Goal: Information Seeking & Learning: Get advice/opinions

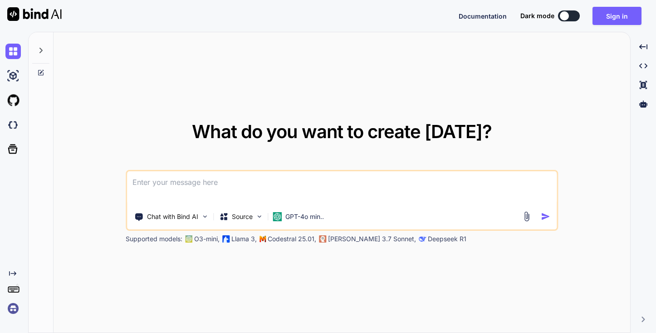
click at [197, 188] on textarea at bounding box center [342, 188] width 430 height 34
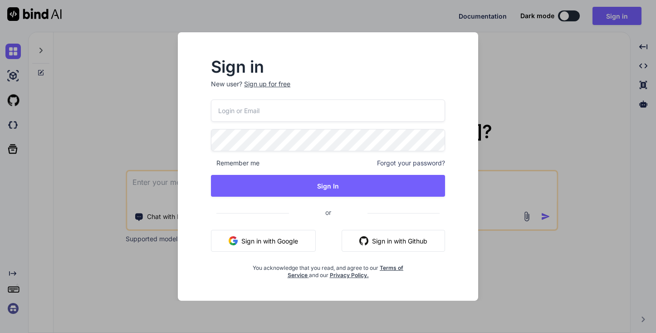
click at [250, 108] on input "email" at bounding box center [328, 110] width 234 height 22
click at [398, 165] on span "Forgot your password?" at bounding box center [411, 162] width 68 height 9
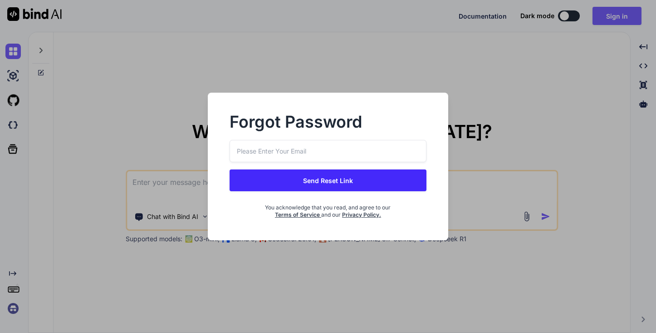
click at [264, 150] on input "email" at bounding box center [328, 151] width 197 height 22
type input "[EMAIL_ADDRESS][DOMAIN_NAME]"
click at [279, 177] on button "Send Reset Link" at bounding box center [328, 180] width 197 height 22
click at [293, 182] on button "Send Reset Link" at bounding box center [328, 180] width 197 height 22
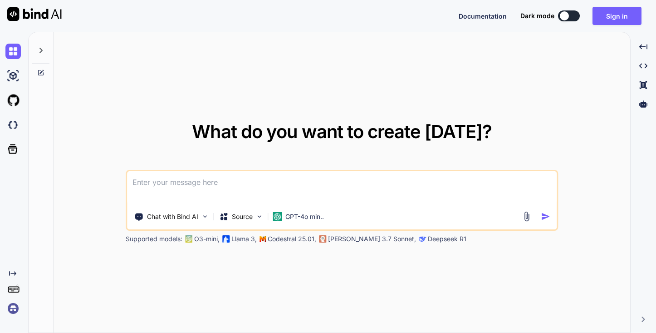
click at [225, 181] on textarea at bounding box center [342, 188] width 430 height 34
paste textarea
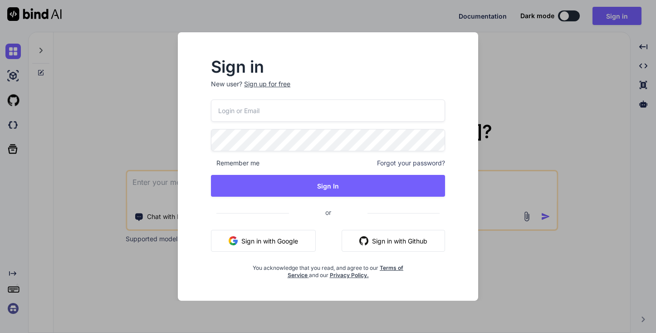
click at [242, 117] on input "email" at bounding box center [328, 110] width 234 height 22
type input "[EMAIL_ADDRESS][DOMAIN_NAME]"
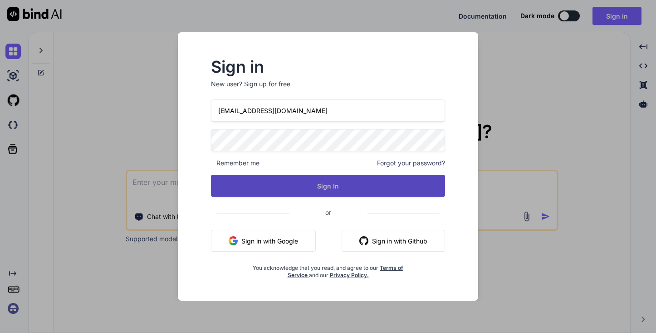
click at [299, 191] on button "Sign In" at bounding box center [328, 186] width 234 height 22
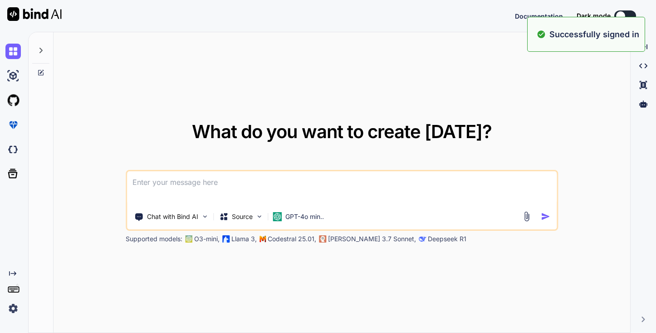
type textarea "x"
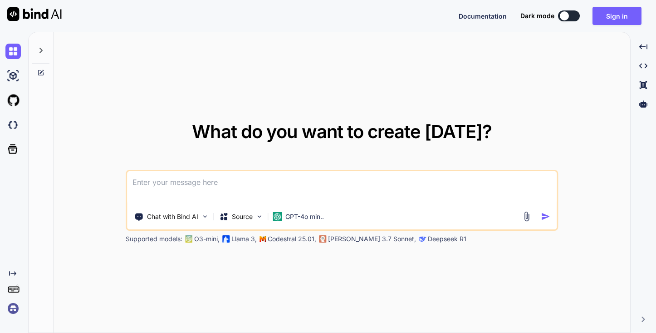
click at [171, 189] on textarea at bounding box center [342, 188] width 430 height 34
paste textarea
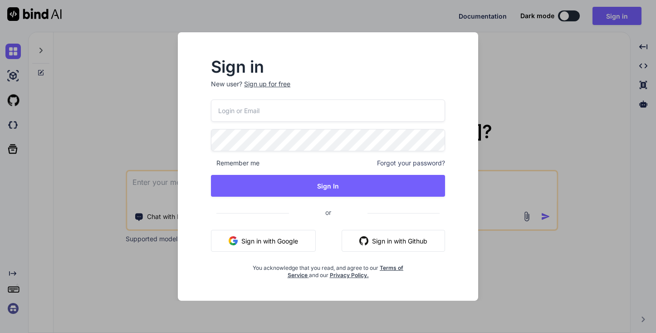
click at [243, 113] on input "email" at bounding box center [328, 110] width 234 height 22
type input "[EMAIL_ADDRESS][DOMAIN_NAME]"
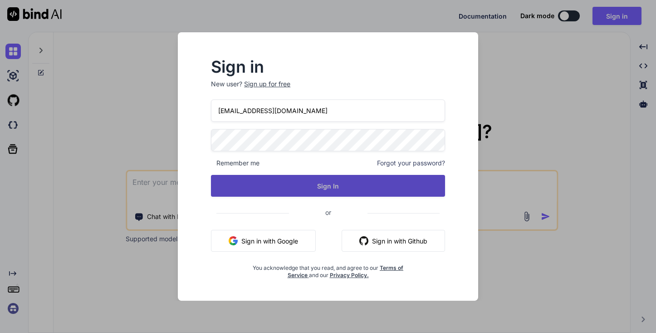
click at [310, 182] on button "Sign In" at bounding box center [328, 186] width 234 height 22
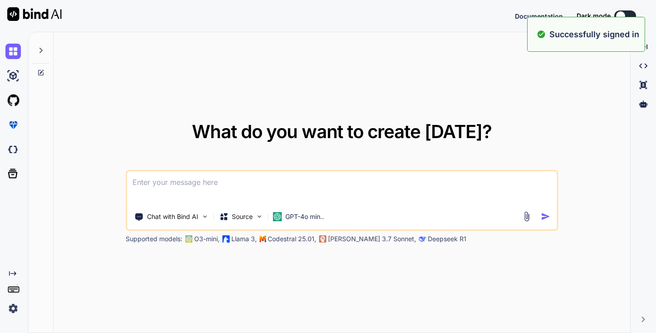
type textarea "x"
click at [247, 181] on textarea at bounding box center [342, 188] width 430 height 34
paste textarea "WARNING: 82a2355d8de114e2fad6457713b484f1/transformed/jetified-time4j-android-4…"
type textarea "WARNING: 82a2355d8de114e2fad6457713b484f1/transformed/jetified-time4j-android-4…"
type textarea "x"
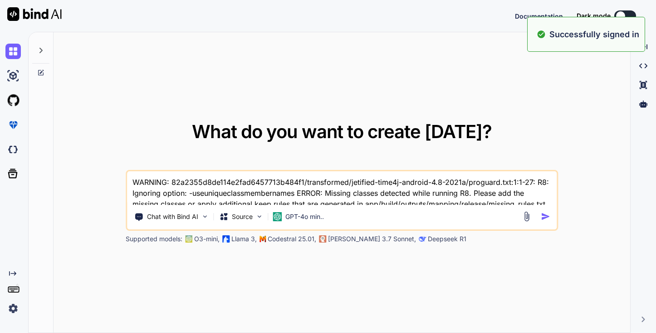
scroll to position [10, 0]
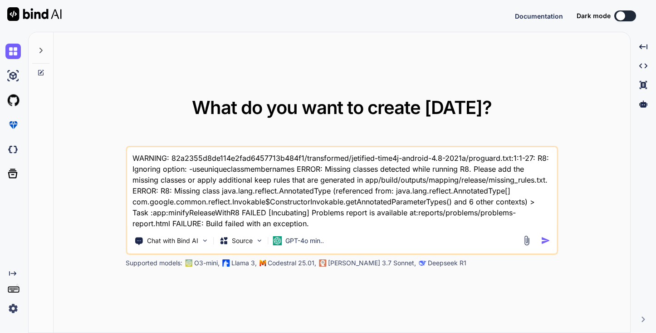
type textarea "WARNING: 82a2355d8de114e2fad6457713b484f1/transformed/jetified-time4j-android-4…"
click at [542, 239] on img "button" at bounding box center [546, 240] width 10 height 10
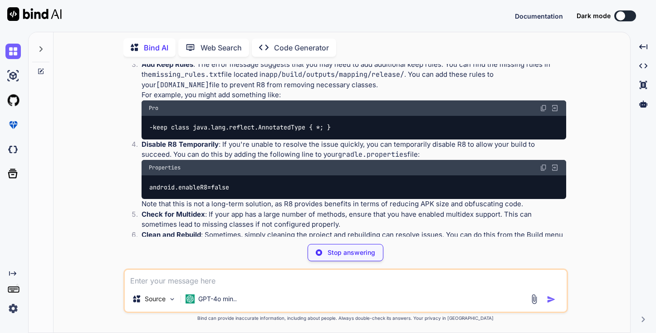
scroll to position [269, 0]
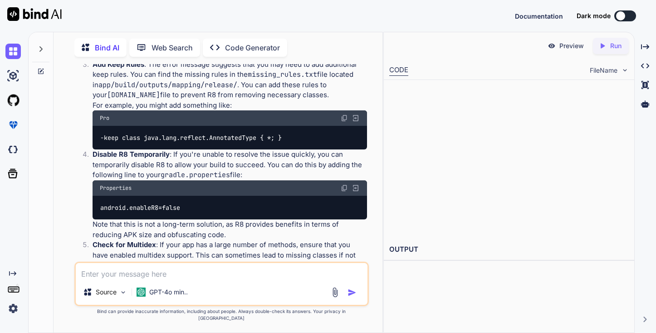
type textarea "x"
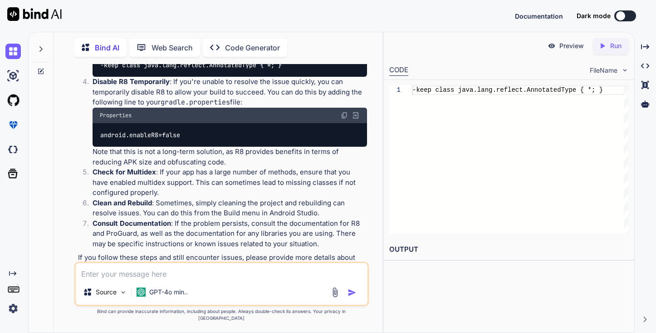
scroll to position [309, 0]
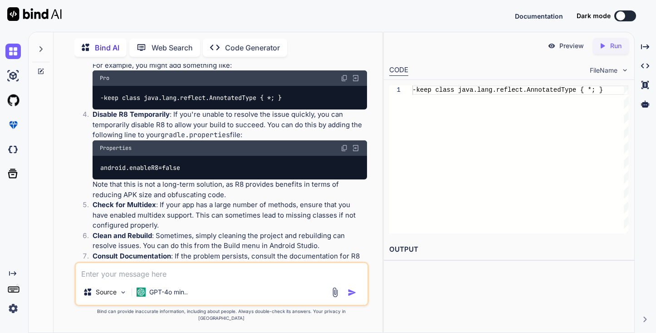
click at [342, 79] on img at bounding box center [344, 77] width 7 height 7
click at [190, 277] on textarea at bounding box center [222, 271] width 292 height 16
paste textarea "-keep class java.lang.reflect.AnnotatedType { *; }"
click at [322, 279] on textarea "-keep class java.lang.reflect.AnnotatedType { *; } unresolve reference shrinker" at bounding box center [222, 271] width 292 height 16
click at [360, 278] on textarea "-keep class java.lang.reflect.AnnotatedType { *; } unresolve reference in shrin…" at bounding box center [222, 271] width 292 height 16
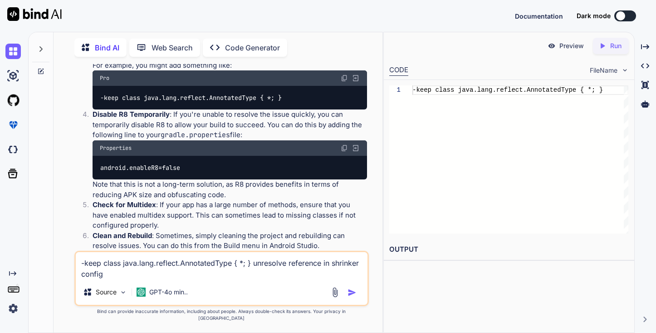
type textarea "-keep class java.lang.reflect.AnnotatedType { *; } unresolve reference in shrin…"
click at [351, 297] on img "button" at bounding box center [352, 292] width 9 height 9
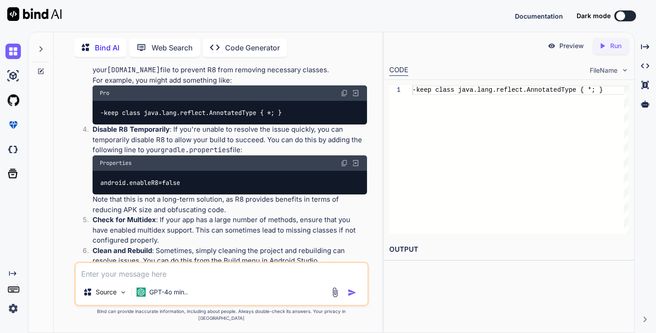
scroll to position [299, 0]
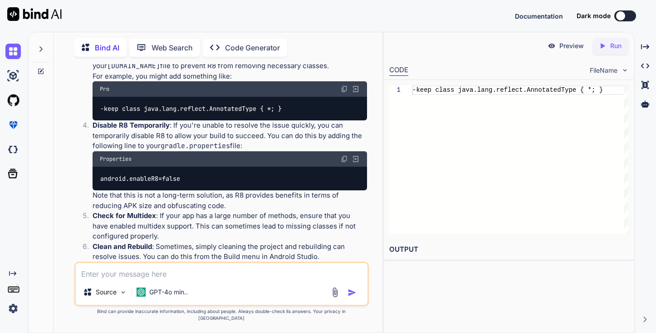
click at [345, 160] on img at bounding box center [344, 158] width 7 height 7
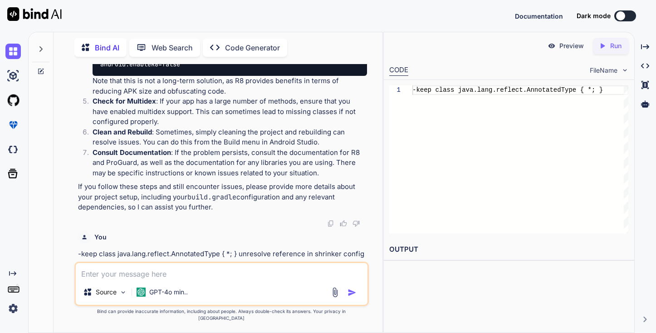
scroll to position [734, 0]
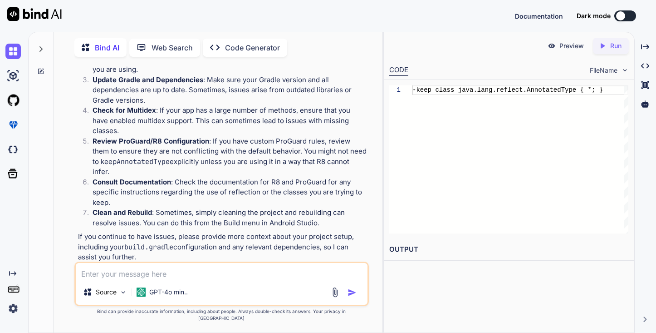
click at [191, 269] on div "Created with Pixso. Open in Editor" at bounding box center [222, 273] width 289 height 9
click at [152, 288] on div "Source GPT-4o min.." at bounding box center [221, 283] width 295 height 44
click at [163, 279] on textarea at bounding box center [222, 271] width 292 height 16
paste textarea "FAILURE: Build failed with an exception. * Where: Build file '/Users/chetu/Docu…"
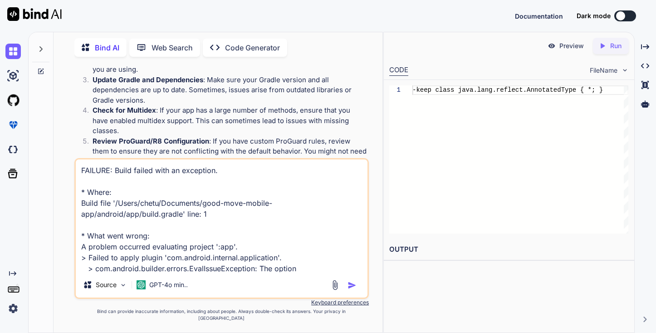
scroll to position [34, 0]
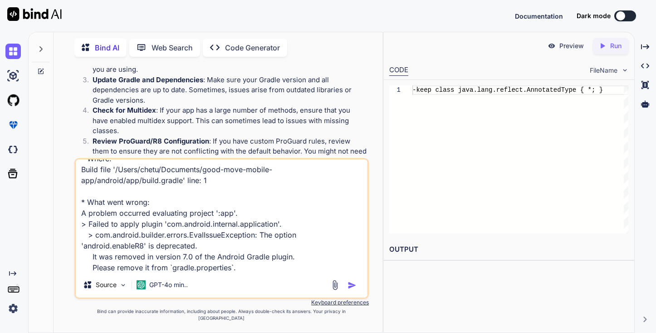
type textarea "FAILURE: Build failed with an exception. * Where: Build file '/Users/chetu/Docu…"
click at [347, 290] on div at bounding box center [345, 284] width 30 height 10
click at [350, 289] on img "button" at bounding box center [352, 284] width 9 height 9
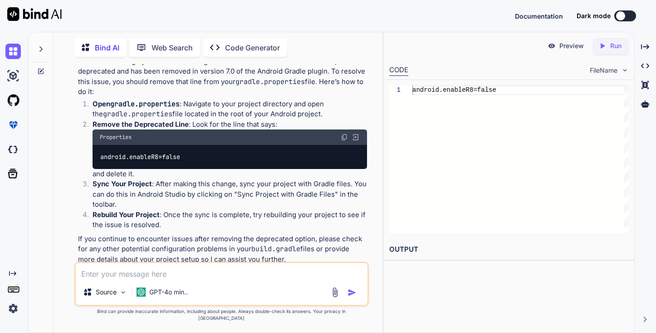
scroll to position [1063, 0]
click at [118, 279] on textarea at bounding box center [222, 271] width 292 height 16
type textarea "i implement this then facing this error"
click at [353, 297] on img "button" at bounding box center [352, 292] width 9 height 9
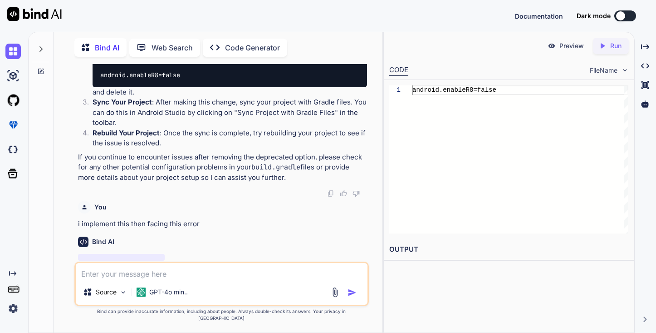
scroll to position [1159, 0]
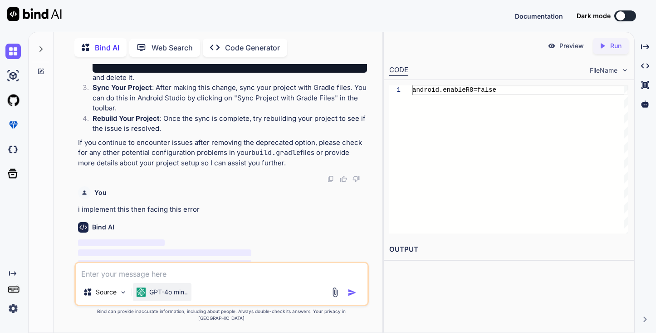
click at [155, 296] on p "GPT-4o min.." at bounding box center [168, 291] width 39 height 9
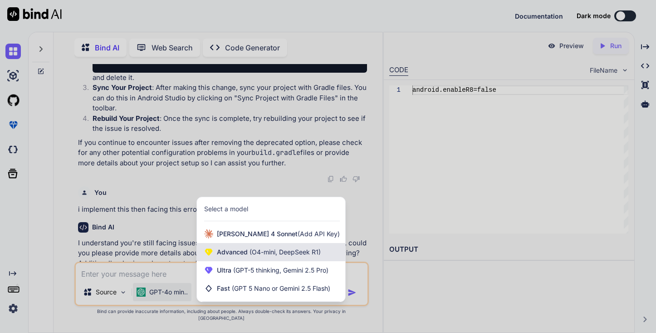
click at [278, 255] on span "(O4-mini, DeepSeek R1)" at bounding box center [284, 252] width 73 height 8
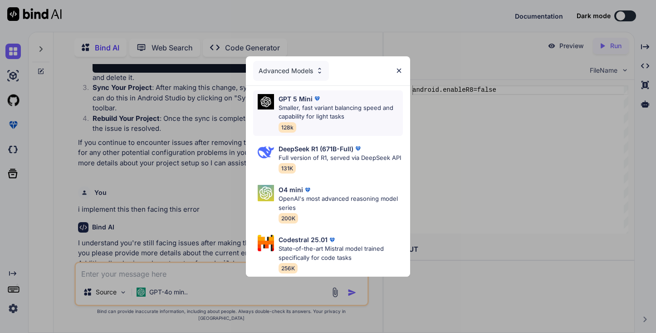
click at [325, 108] on p "Smaller, fast variant balancing speed and capability for light tasks" at bounding box center [341, 112] width 124 height 18
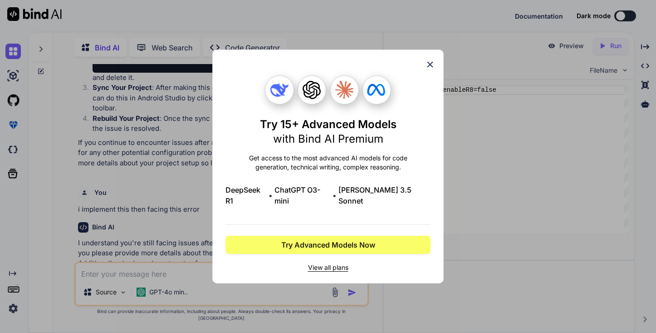
click at [428, 69] on icon at bounding box center [430, 64] width 10 height 10
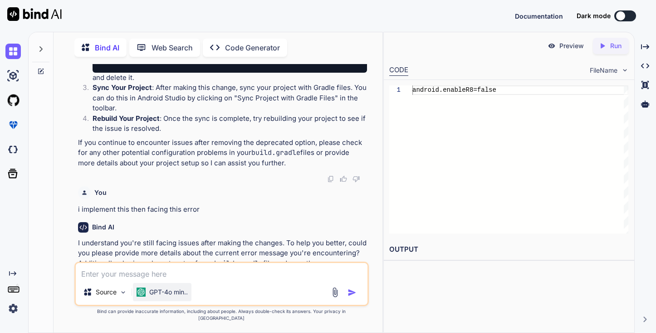
click at [156, 296] on p "GPT-4o min.." at bounding box center [168, 291] width 39 height 9
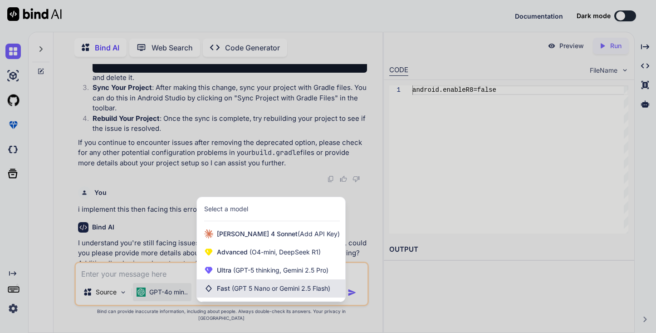
click at [259, 291] on span "(GPT 5 Nano or Gemini 2.5 Flash)" at bounding box center [281, 288] width 98 height 8
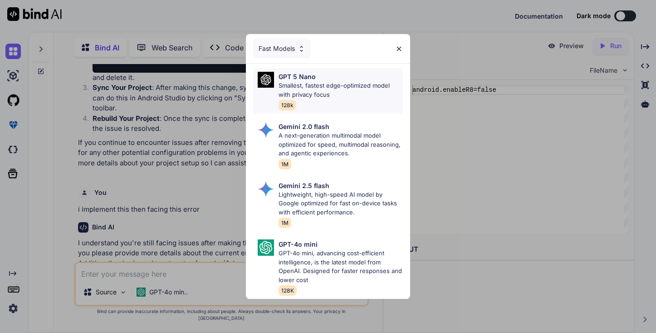
click at [336, 83] on p "Smallest, fastest edge-optimized model with privacy focus" at bounding box center [341, 90] width 124 height 18
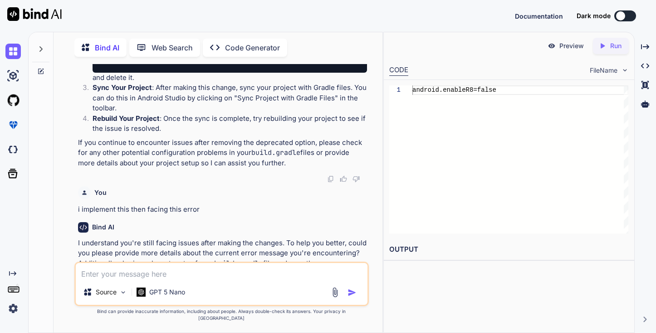
scroll to position [1185, 0]
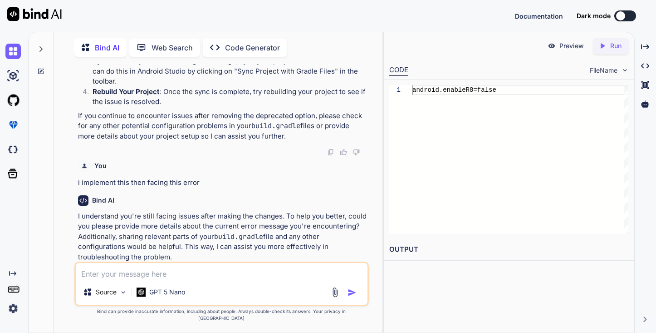
click at [116, 274] on textarea at bounding box center [222, 271] width 292 height 16
click at [133, 279] on textarea at bounding box center [222, 271] width 292 height 16
paste textarea "apply plugin: "com.android.application" apply plugin: "[DOMAIN_NAME]" apply fro…"
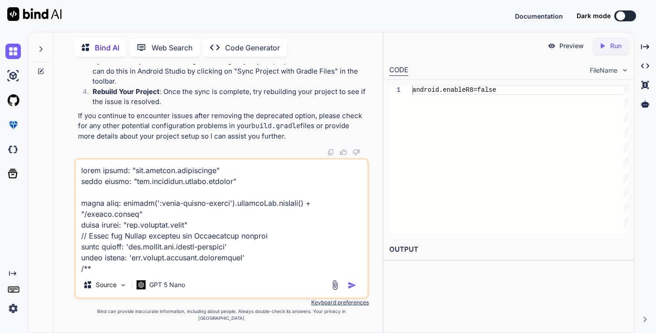
scroll to position [1754, 0]
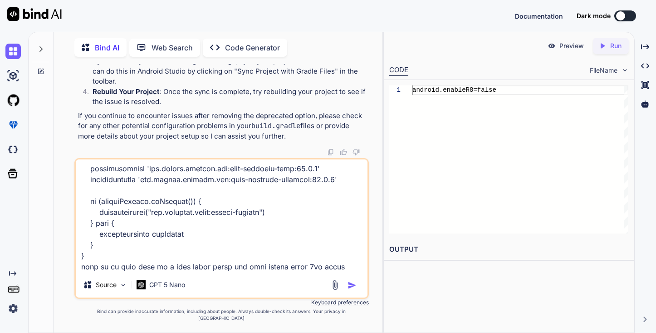
type textarea "apply plugin: "com.android.application" apply plugin: "[DOMAIN_NAME]" apply fro…"
click at [354, 287] on img "button" at bounding box center [352, 284] width 9 height 9
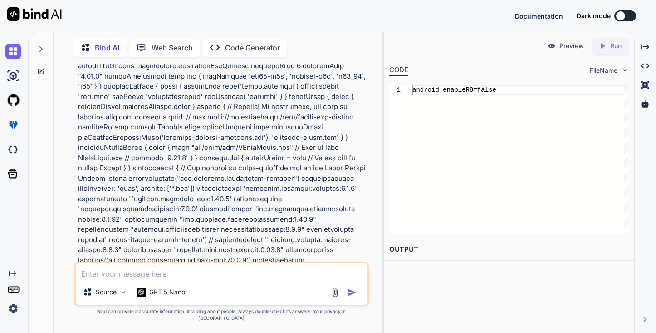
scroll to position [1975, 0]
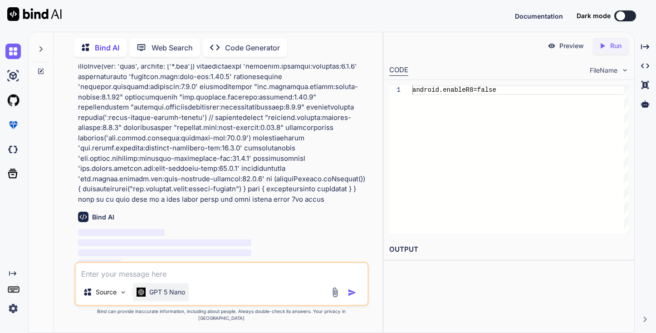
click at [166, 296] on p "GPT 5 Nano" at bounding box center [167, 291] width 36 height 9
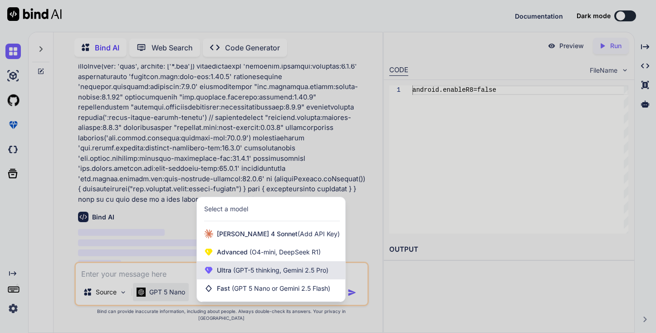
click at [254, 274] on span "(GPT-5 thinking, Gemini 2.5 Pro)" at bounding box center [279, 270] width 97 height 8
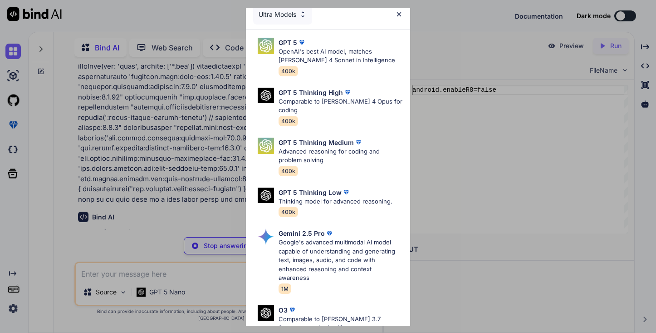
scroll to position [0, 0]
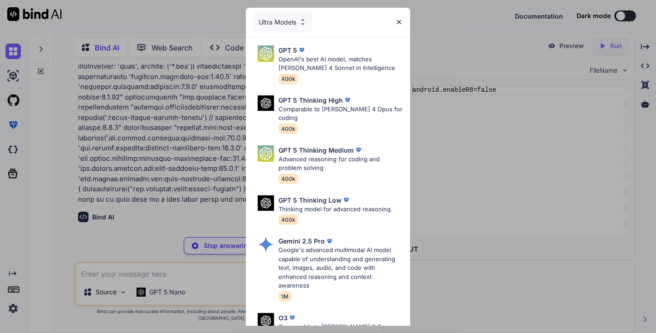
click at [141, 277] on div "Ultra Models GPT 5 OpenAI's best AI model, matches [PERSON_NAME] 4 Sonnet in In…" at bounding box center [328, 166] width 656 height 333
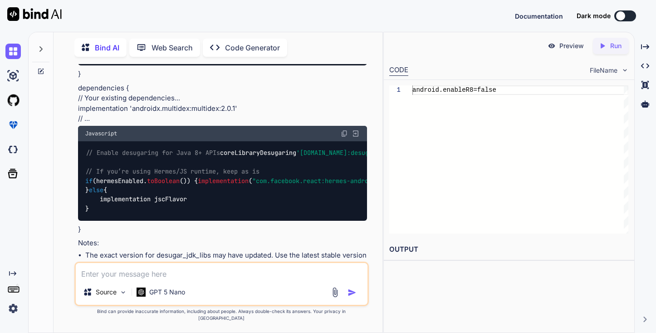
scroll to position [2405, 0]
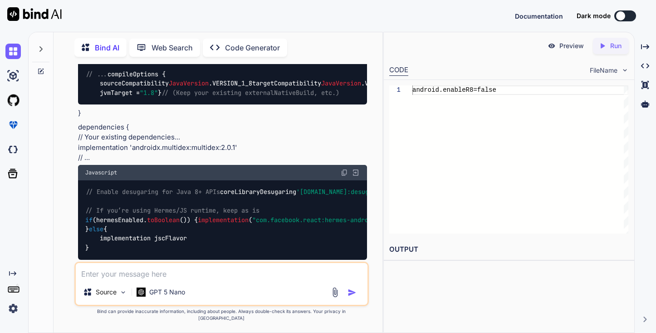
drag, startPoint x: 89, startPoint y: 176, endPoint x: 82, endPoint y: 96, distance: 80.2
click at [82, 96] on div "// ... compileOptions { sourceCompatibility JavaVersion . VERSION_1_8 targetCom…" at bounding box center [222, 83] width 289 height 42
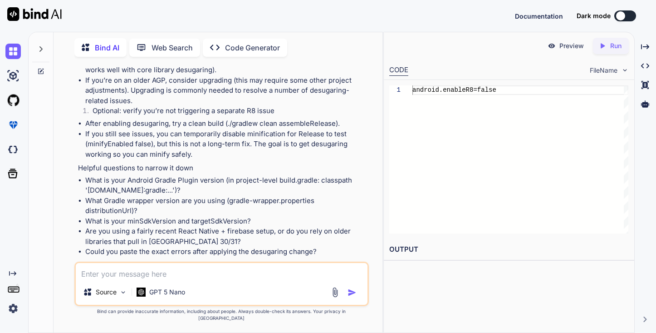
scroll to position [2825, 0]
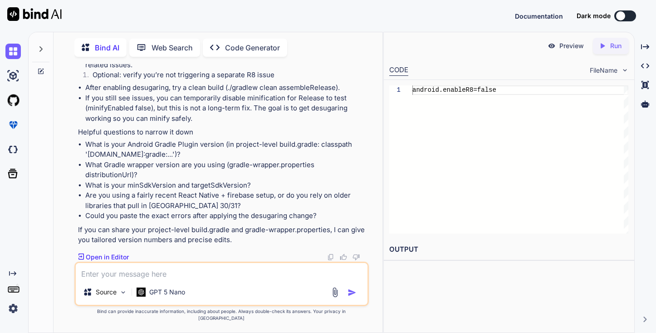
click at [109, 279] on textarea at bounding box center [222, 271] width 292 height 16
type textarea "where implement this code suggestion?"
click at [349, 297] on img "button" at bounding box center [352, 292] width 9 height 9
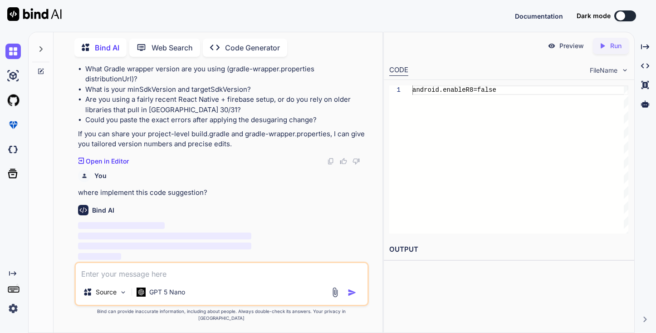
scroll to position [2935, 0]
click at [649, 45] on div "Created with Pixso." at bounding box center [645, 46] width 14 height 15
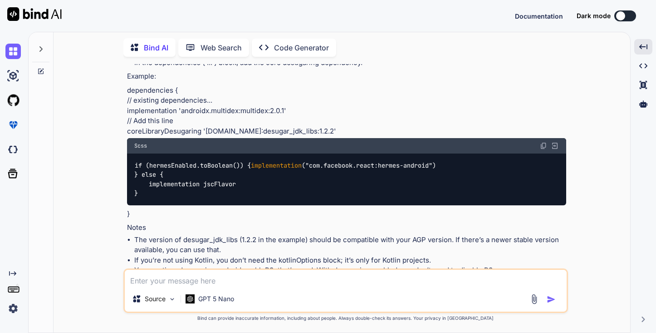
scroll to position [2545, 0]
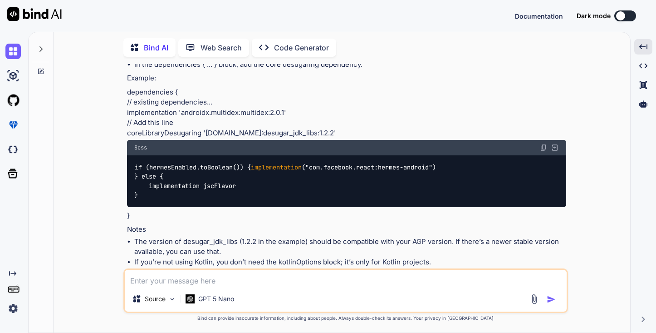
drag, startPoint x: 134, startPoint y: 123, endPoint x: 143, endPoint y: 206, distance: 82.6
click at [143, 31] on div "compileOptions { sourceCompatibility JavaVersion . VERSION_1_8 targetCompatibil…" at bounding box center [346, 10] width 439 height 42
copy code "compileOptions { sourceCompatibility JavaVersion . VERSION_1_8 targetCompatibil…"
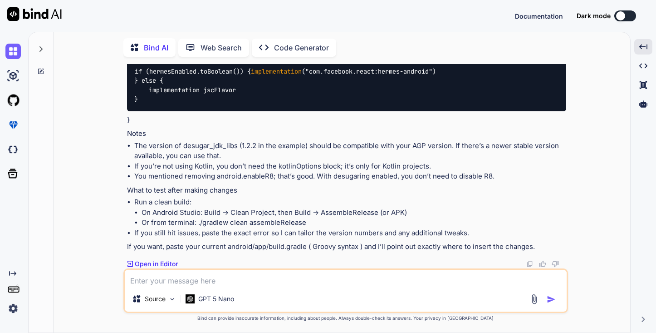
scroll to position [2793, 0]
drag, startPoint x: 126, startPoint y: 89, endPoint x: 341, endPoint y: 89, distance: 215.0
click at [341, 43] on p "dependencies { // existing dependencies... implementation 'androidx.multidex:mu…" at bounding box center [346, 16] width 439 height 51
click at [350, 43] on p "dependencies { // existing dependencies... implementation 'androidx.multidex:mu…" at bounding box center [346, 16] width 439 height 51
drag, startPoint x: 341, startPoint y: 88, endPoint x: 127, endPoint y: 78, distance: 214.4
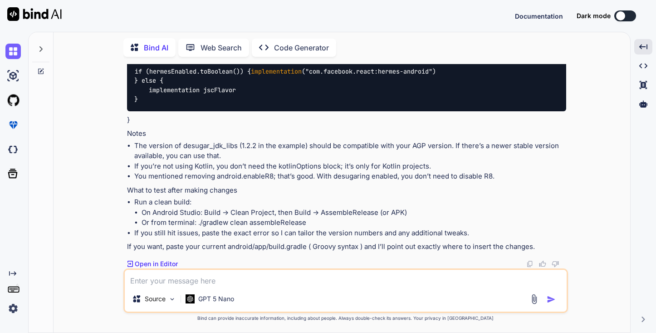
click at [127, 43] on p "dependencies { // existing dependencies... implementation 'androidx.multidex:mu…" at bounding box center [346, 16] width 439 height 51
copy p "// Add this line coreLibraryDesugaring '[DOMAIN_NAME]:desugar_jdk_libs:1.2.2'"
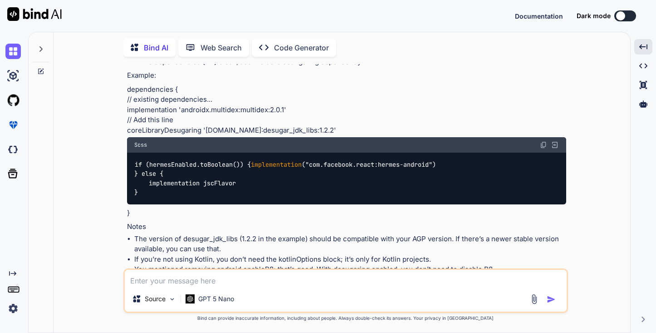
scroll to position [2564, 0]
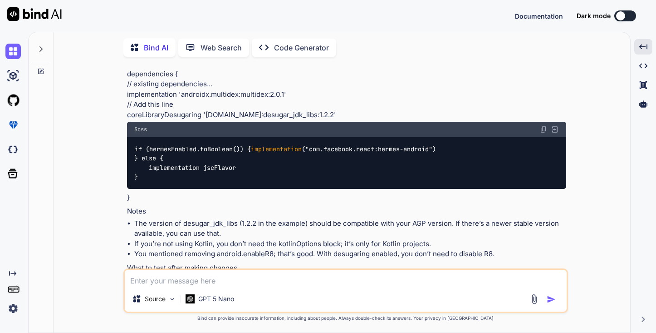
click at [160, 278] on textarea at bounding box center [346, 277] width 442 height 16
paste textarea "> Task :app:compileReleaseKotlin FAILED [Incubating] Problems report is availab…"
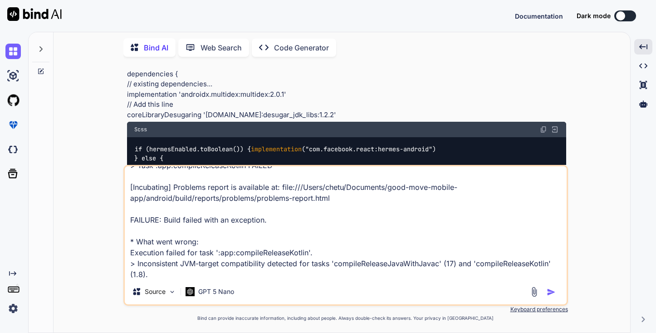
scroll to position [13, 0]
type textarea "> Task :app:compileReleaseKotlin FAILED [Incubating] Problems report is availab…"
click at [556, 290] on button "button" at bounding box center [553, 291] width 13 height 9
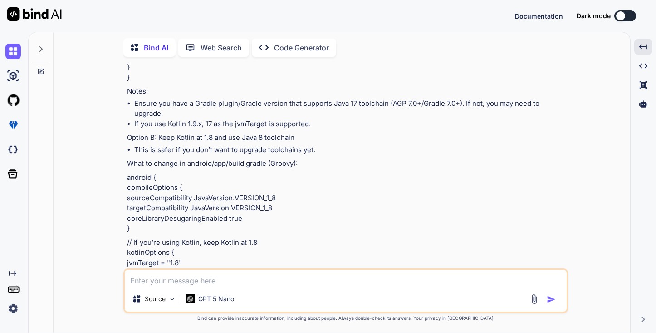
scroll to position [3234, 0]
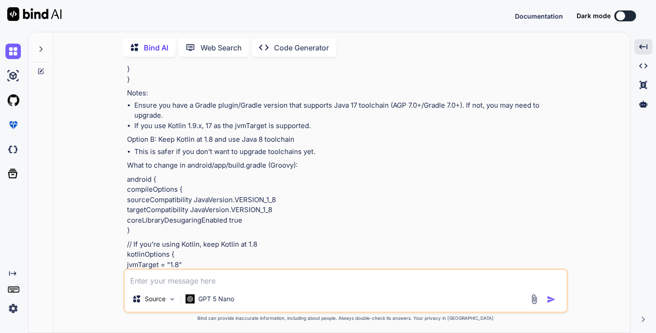
drag, startPoint x: 127, startPoint y: 92, endPoint x: 284, endPoint y: 107, distance: 156.7
drag, startPoint x: 128, startPoint y: 90, endPoint x: 139, endPoint y: 167, distance: 78.0
click at [139, 167] on div "This error happens because your Kotlin code is being compiled with a different …" at bounding box center [346, 136] width 439 height 751
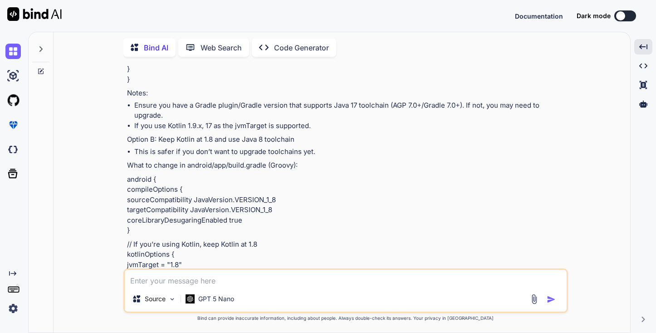
drag, startPoint x: 130, startPoint y: 174, endPoint x: 127, endPoint y: 93, distance: 80.8
click at [127, 93] on div "This error happens because your Kotlin code is being compiled with a different …" at bounding box center [346, 136] width 439 height 751
copy div "compileOptions { sourceCompatibility JavaVersion.VERSION_17 targetCompatibility…"
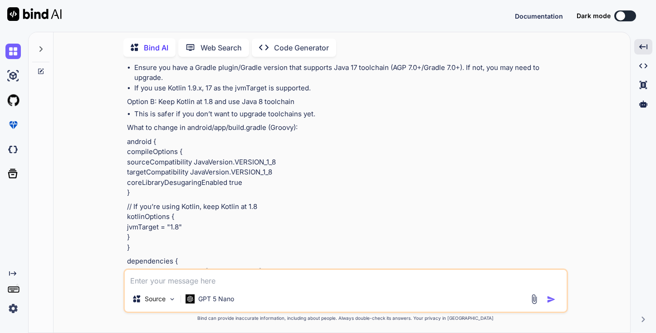
scroll to position [3272, 0]
